Goal: Information Seeking & Learning: Check status

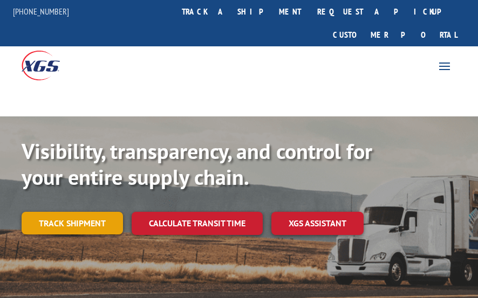
click at [76, 212] on link "Track shipment" at bounding box center [72, 223] width 101 height 23
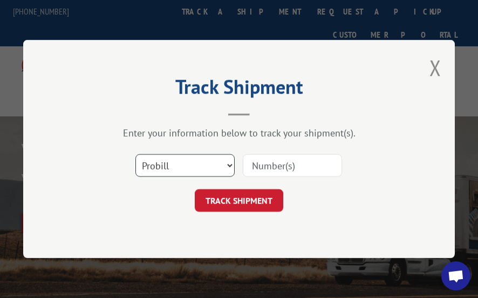
click at [230, 168] on select "Select category... Probill BOL PO" at bounding box center [184, 165] width 99 height 23
select select "bol"
click at [135, 154] on select "Select category... Probill BOL PO" at bounding box center [184, 165] width 99 height 23
click at [263, 165] on input at bounding box center [292, 165] width 99 height 23
type input "5590540"
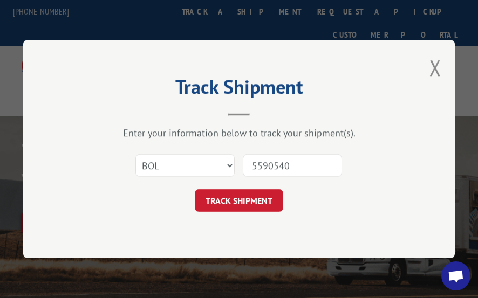
click button "TRACK SHIPMENT" at bounding box center [239, 200] width 89 height 23
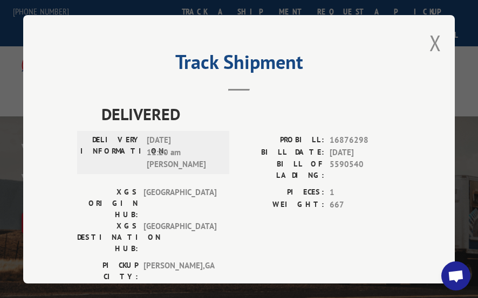
click at [438, 33] on div "Track Shipment DELIVERED DELIVERY INFORMATION: [DATE] 11:20 am [PERSON_NAME] PR…" at bounding box center [239, 149] width 432 height 269
click at [431, 39] on button "Close modal" at bounding box center [436, 43] width 12 height 29
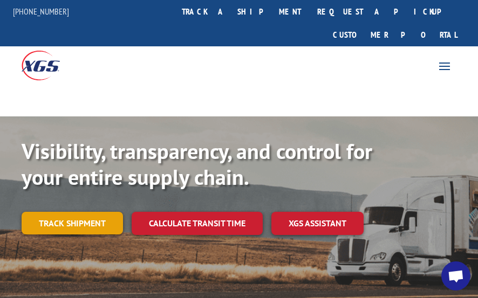
click at [73, 212] on link "Track shipment" at bounding box center [72, 223] width 101 height 23
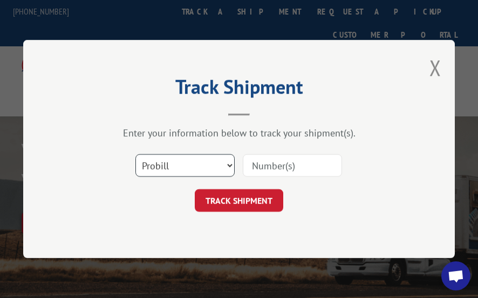
click at [230, 166] on select "Select category... Probill BOL PO" at bounding box center [184, 165] width 99 height 23
select select "po"
click at [135, 154] on select "Select category... Probill BOL PO" at bounding box center [184, 165] width 99 height 23
click at [266, 169] on input at bounding box center [292, 165] width 99 height 23
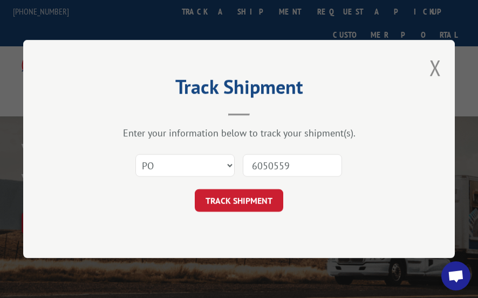
type input "60505596"
click button "TRACK SHIPMENT" at bounding box center [239, 200] width 89 height 23
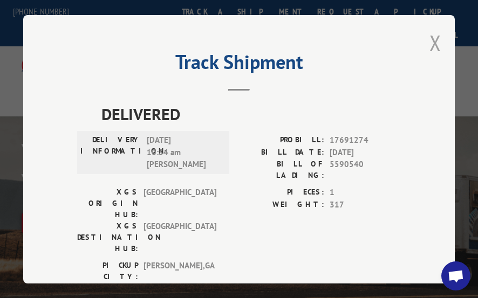
click at [430, 37] on button "Close modal" at bounding box center [436, 43] width 12 height 29
